Goal: Information Seeking & Learning: Learn about a topic

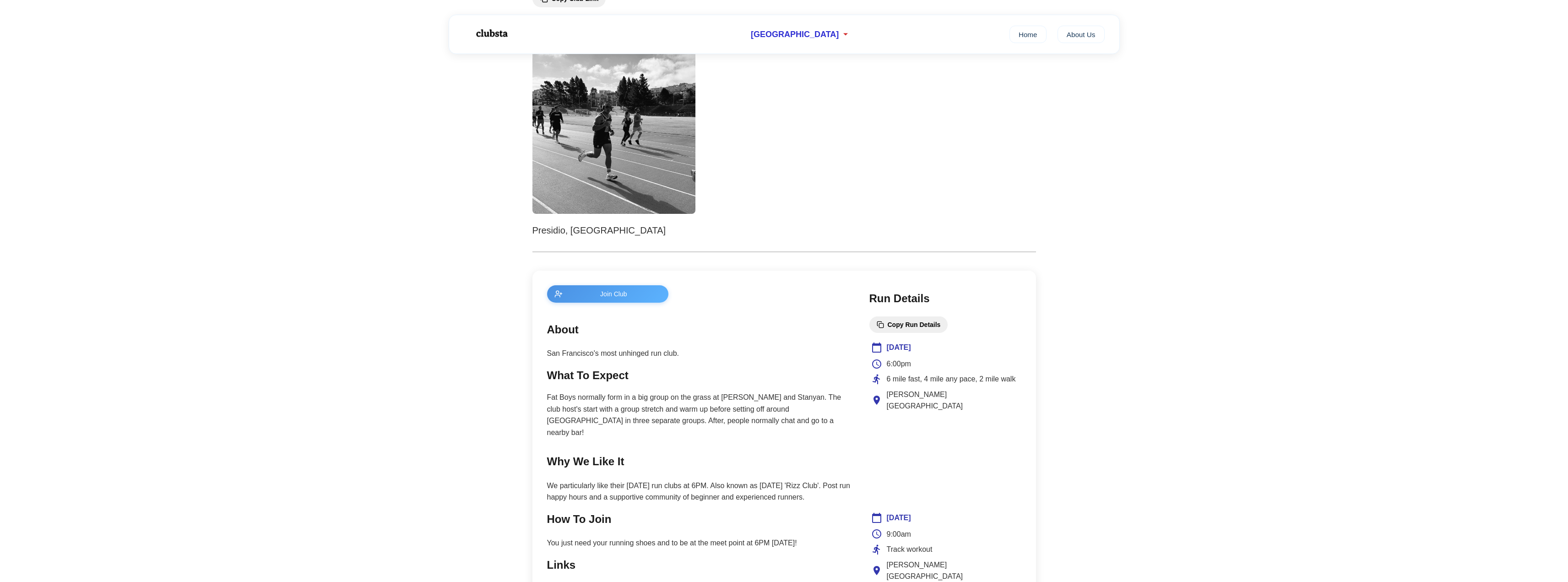
scroll to position [275, 0]
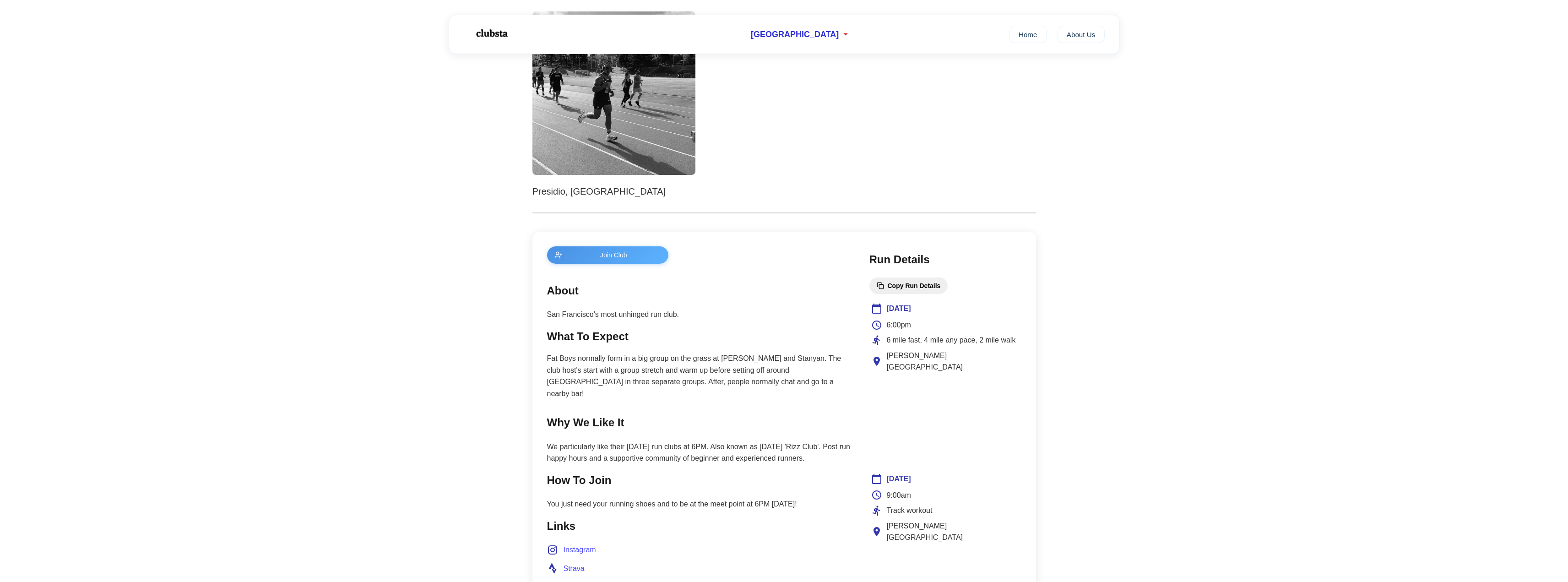
scroll to position [183, 0]
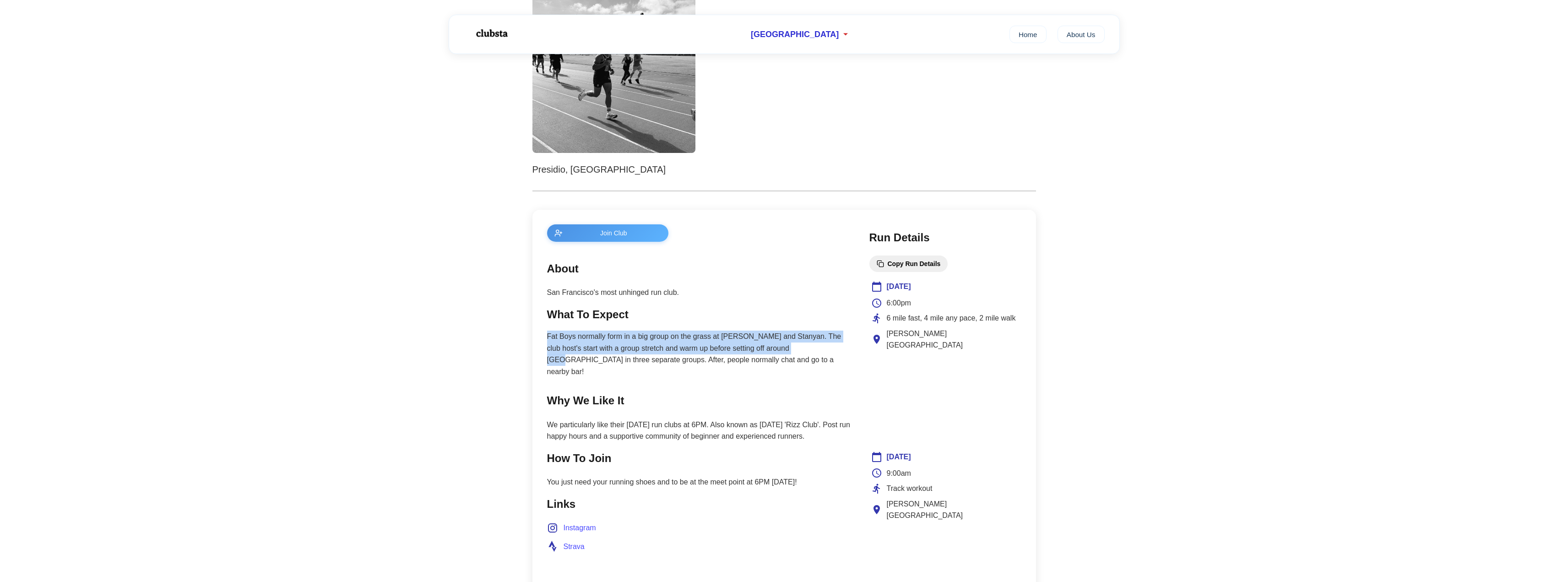
drag, startPoint x: 797, startPoint y: 352, endPoint x: 786, endPoint y: 322, distance: 32.0
click at [786, 322] on section "What To Expect Fat Boys normally form in a big group on the grass at Haight and…" at bounding box center [699, 342] width 304 height 72
click at [786, 322] on h2 "What To Expect" at bounding box center [699, 314] width 304 height 18
drag, startPoint x: 786, startPoint y: 322, endPoint x: 807, endPoint y: 360, distance: 43.4
click at [807, 360] on section "What To Expect Fat Boys normally form in a big group on the grass at Haight and…" at bounding box center [699, 342] width 304 height 72
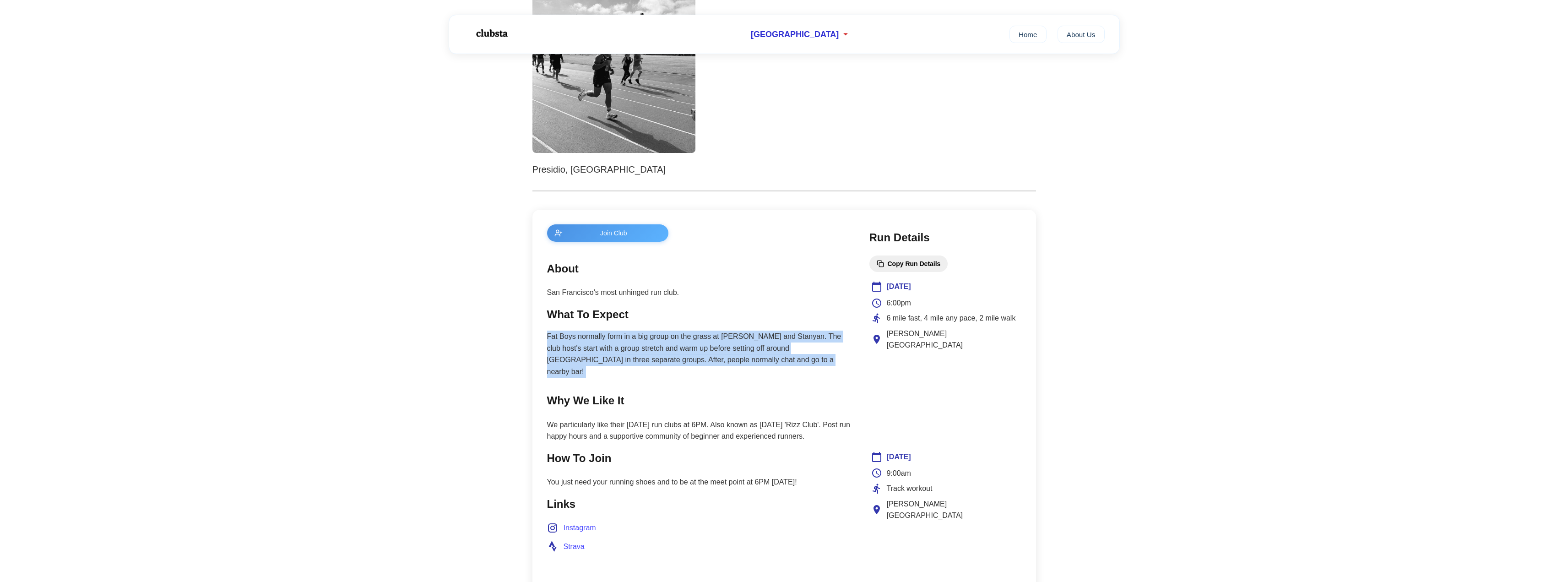
click at [805, 357] on p "Fat Boys normally form in a big group on the grass at [PERSON_NAME] and Stanyan…" at bounding box center [699, 354] width 304 height 47
drag, startPoint x: 805, startPoint y: 357, endPoint x: 791, endPoint y: 315, distance: 44.3
click at [792, 315] on section "What To Expect Fat Boys normally form in a big group on the grass at Haight and…" at bounding box center [699, 342] width 304 height 72
click at [838, 346] on p "Fat Boys normally form in a big group on the grass at [PERSON_NAME] and Stanyan…" at bounding box center [699, 354] width 304 height 47
